Goal: Check status: Check status

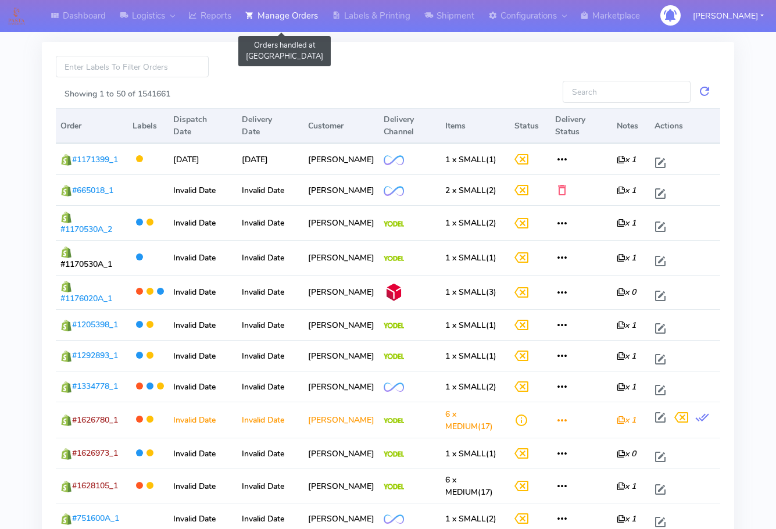
click at [287, 16] on link "Manage Orders" at bounding box center [281, 16] width 87 height 32
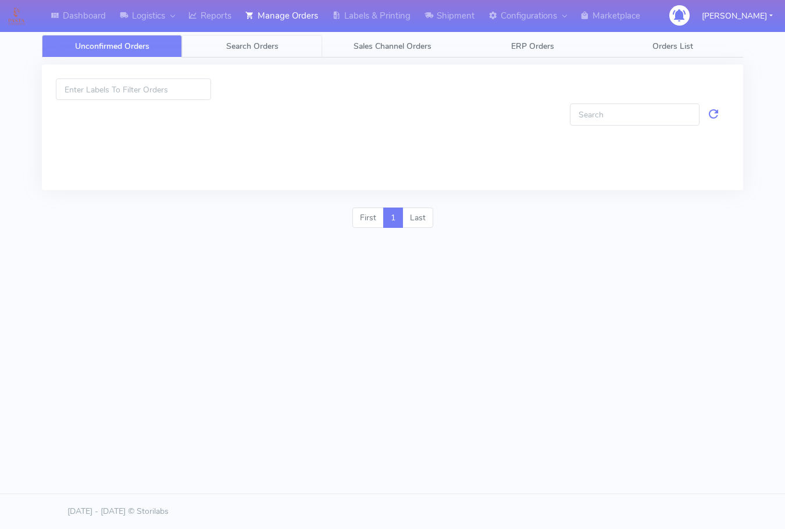
click at [251, 41] on span "Search Orders" at bounding box center [252, 46] width 52 height 11
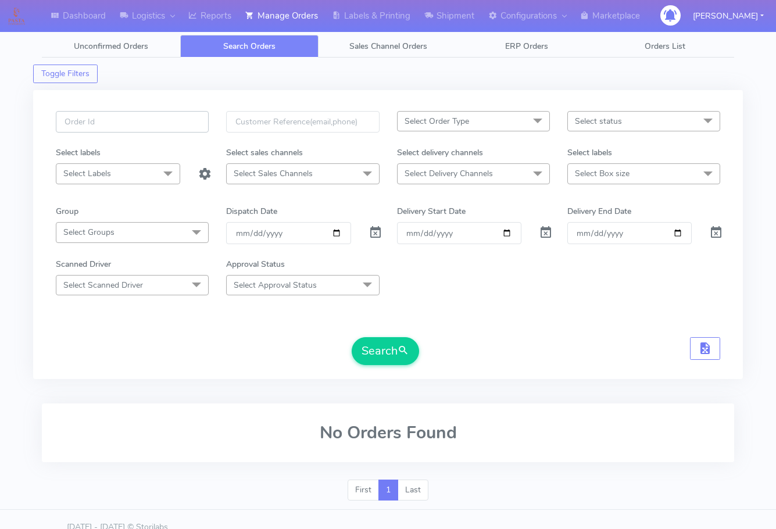
click at [111, 120] on input "text" at bounding box center [132, 122] width 153 height 22
paste input "1628211"
type input "1628211"
click at [377, 232] on span at bounding box center [376, 235] width 14 height 11
drag, startPoint x: 380, startPoint y: 348, endPoint x: 669, endPoint y: 373, distance: 290.6
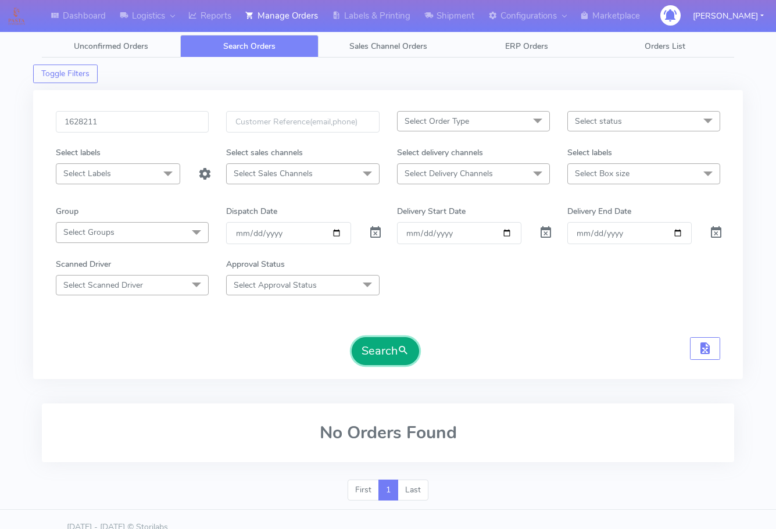
click at [380, 349] on button "Search" at bounding box center [385, 351] width 67 height 28
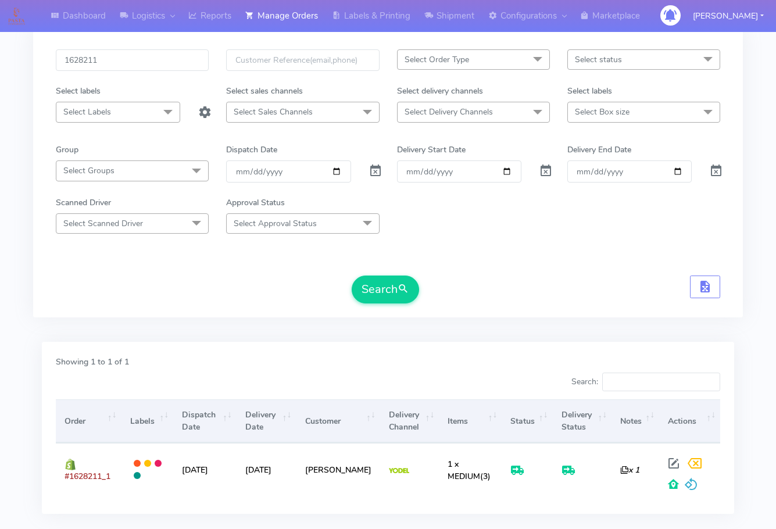
scroll to position [129, 0]
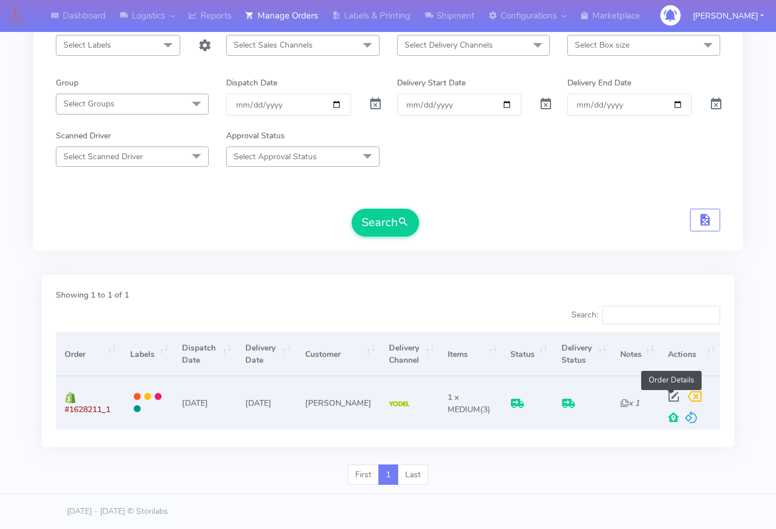
click at [672, 395] on span at bounding box center [673, 399] width 21 height 11
select select "5"
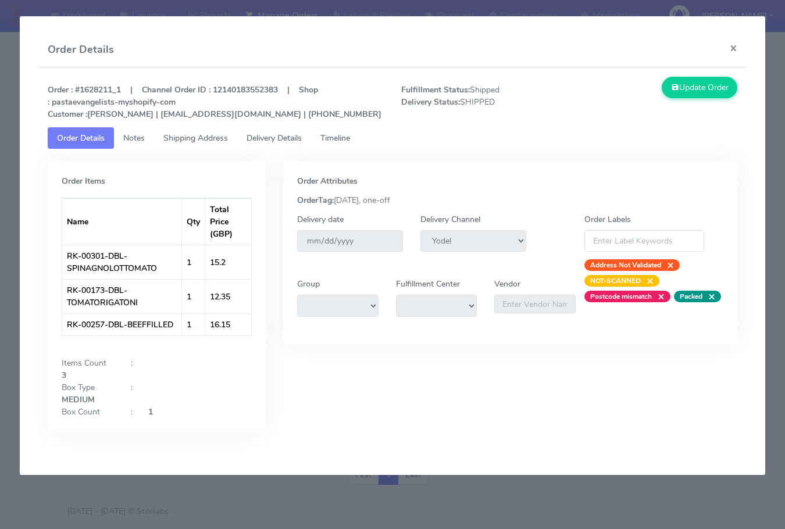
click at [176, 137] on span "Shipping Address" at bounding box center [195, 138] width 65 height 11
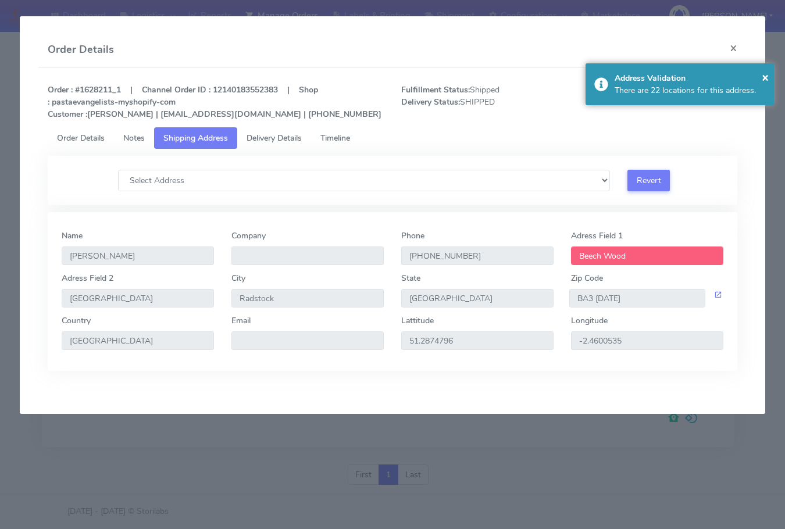
click at [266, 136] on span "Delivery Details" at bounding box center [274, 138] width 55 height 11
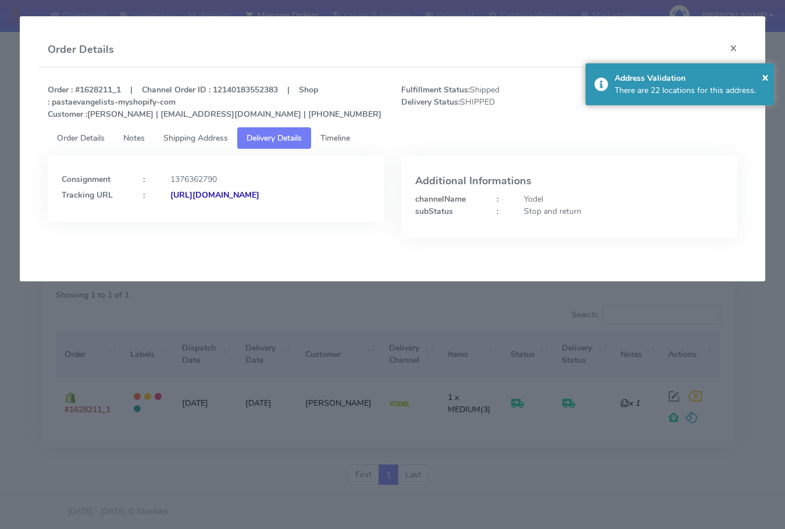
drag, startPoint x: 326, startPoint y: 221, endPoint x: 187, endPoint y: 240, distance: 139.6
click at [187, 240] on div "Consignment : 1376362790 Tracking URL : [URL][DOMAIN_NAME]" at bounding box center [216, 206] width 354 height 100
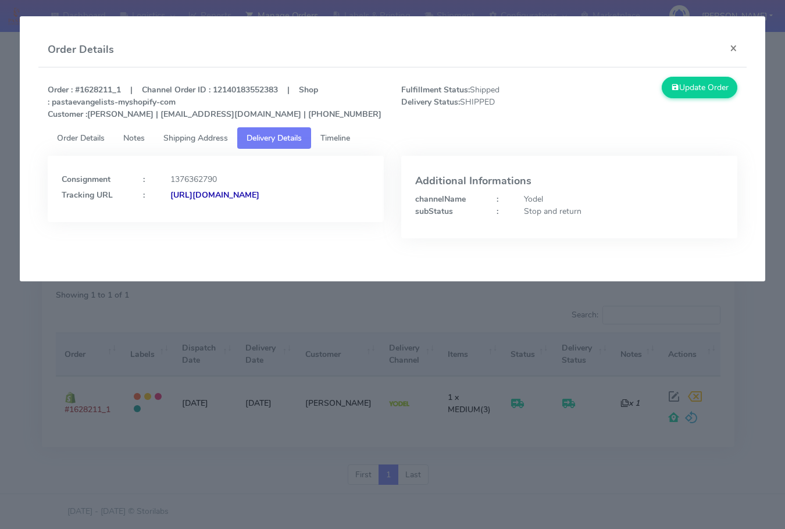
copy strong "JJD0002249960904564"
click at [729, 42] on button "×" at bounding box center [733, 48] width 26 height 31
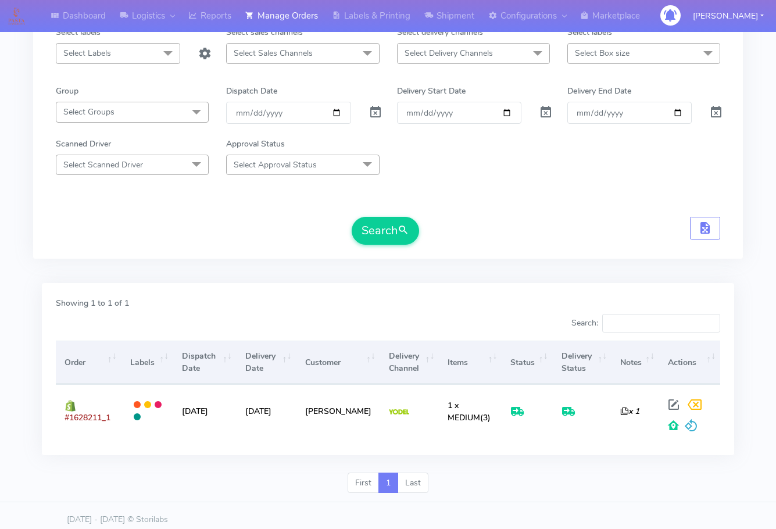
scroll to position [0, 0]
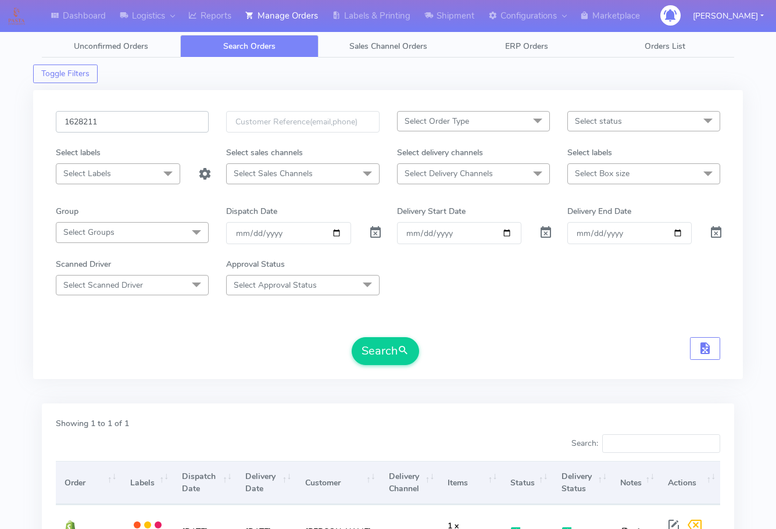
click at [118, 119] on input "1628211" at bounding box center [132, 122] width 153 height 22
paste input "6862"
type input "1626862"
click at [380, 340] on button "Search" at bounding box center [385, 351] width 67 height 28
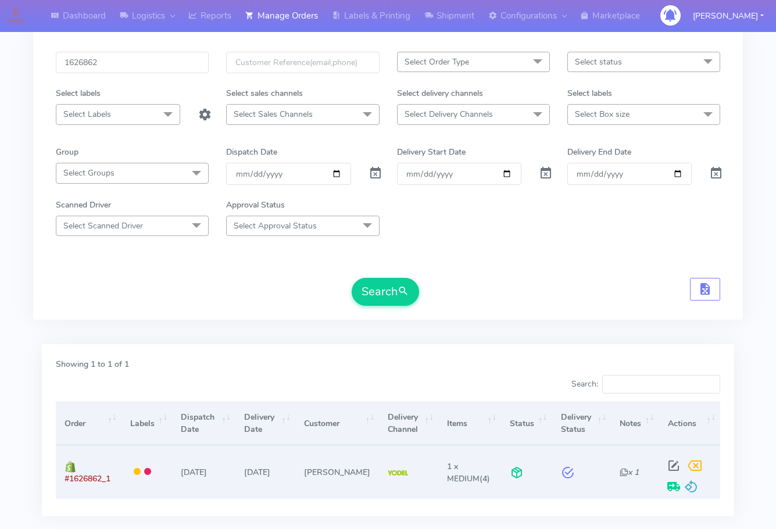
scroll to position [129, 0]
